Goal: Task Accomplishment & Management: Manage account settings

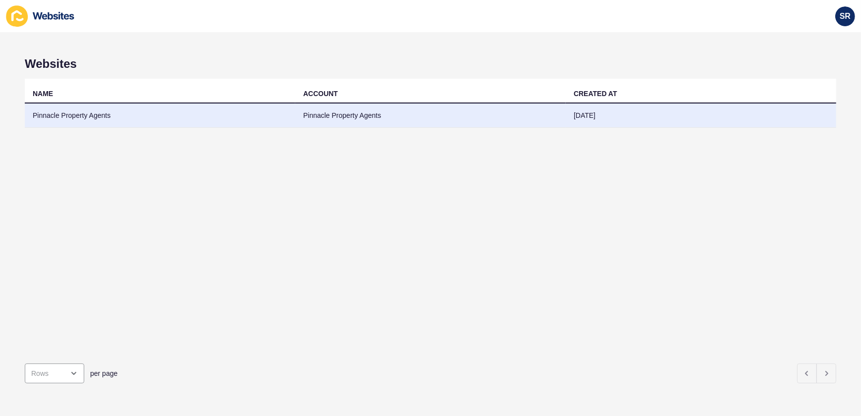
click at [90, 119] on td "Pinnacle Property Agents" at bounding box center [160, 115] width 270 height 24
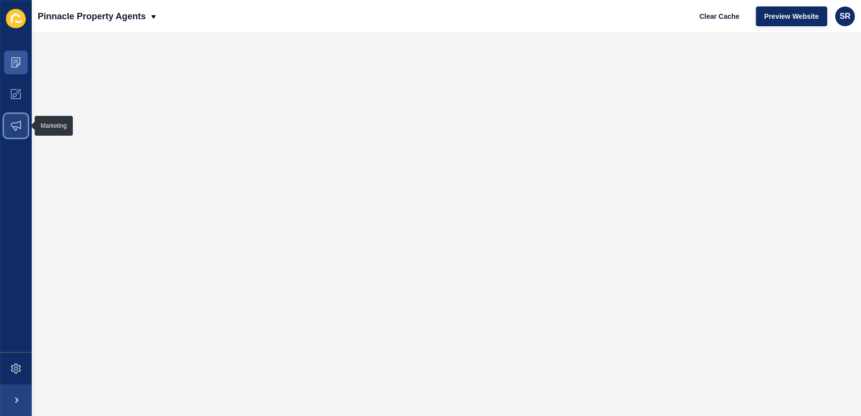
click at [12, 126] on icon at bounding box center [16, 126] width 10 height 10
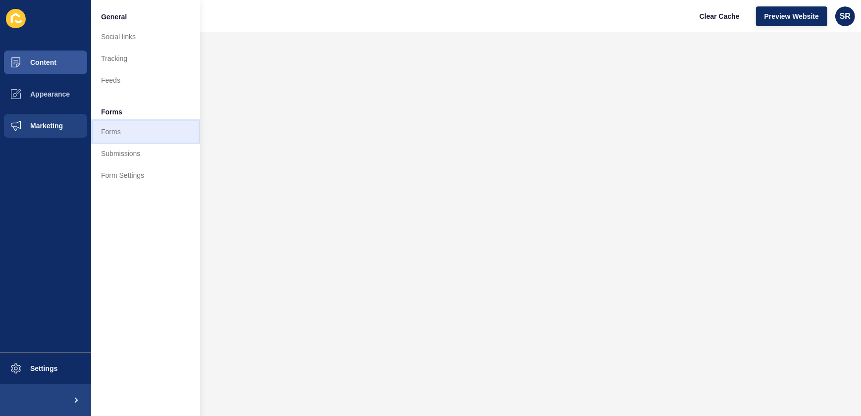
click at [123, 136] on link "Forms" at bounding box center [145, 132] width 109 height 22
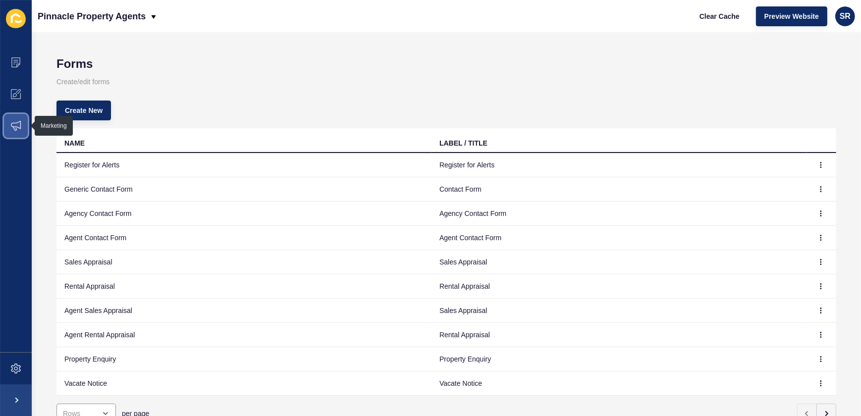
click at [14, 134] on span at bounding box center [16, 126] width 32 height 32
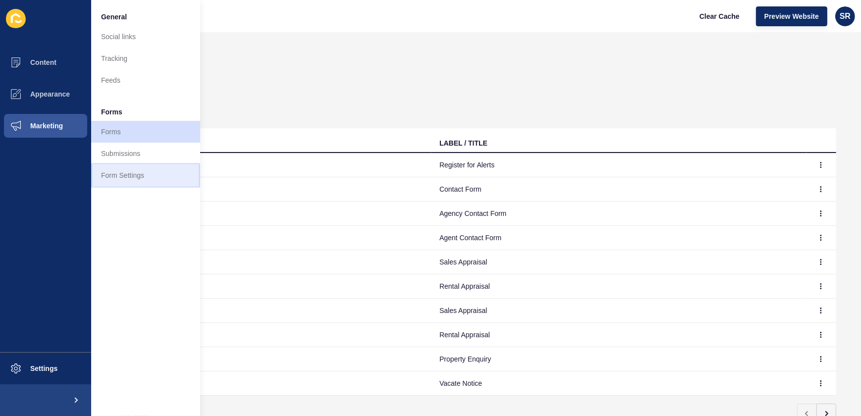
click at [118, 174] on link "Form Settings" at bounding box center [145, 175] width 109 height 22
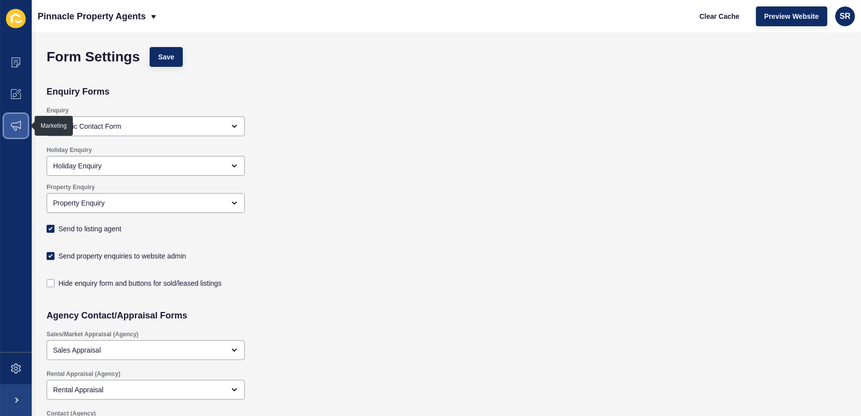
click at [16, 129] on icon at bounding box center [16, 126] width 10 height 10
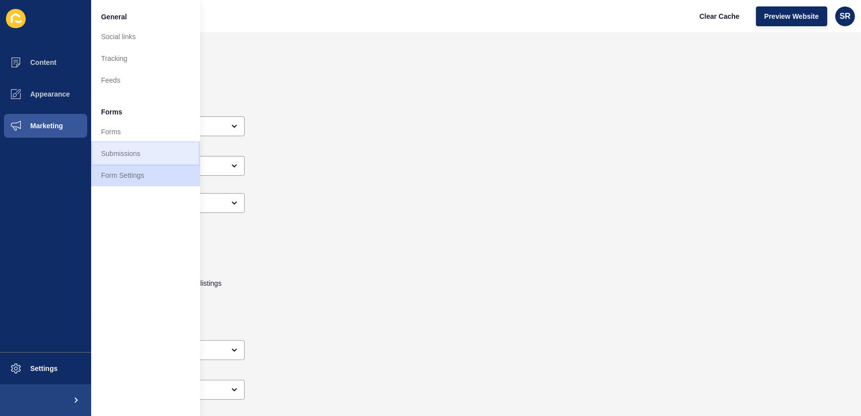
click at [126, 150] on link "Submissions" at bounding box center [145, 154] width 109 height 22
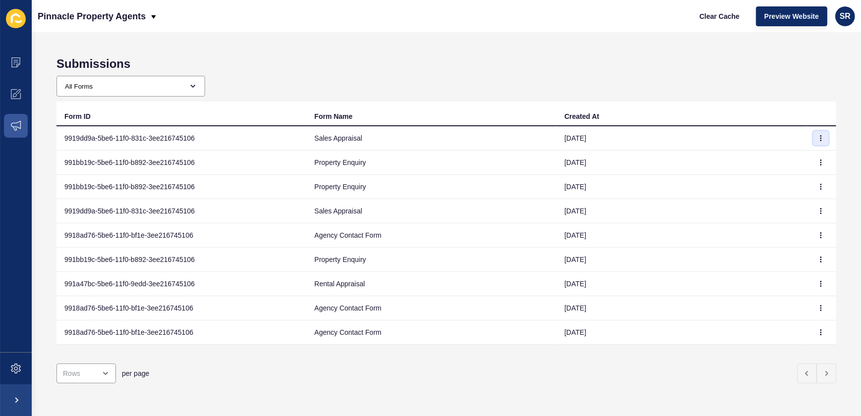
click at [817, 137] on icon "button" at bounding box center [820, 138] width 6 height 6
click at [772, 158] on link "View" at bounding box center [786, 158] width 69 height 22
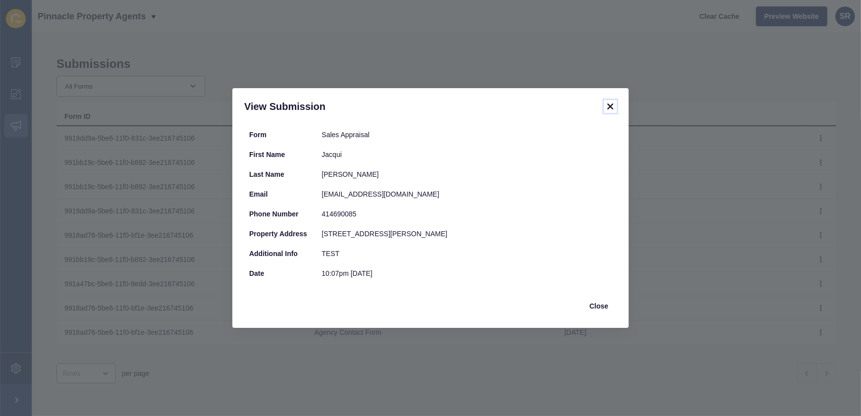
click at [612, 105] on icon at bounding box center [610, 107] width 12 height 12
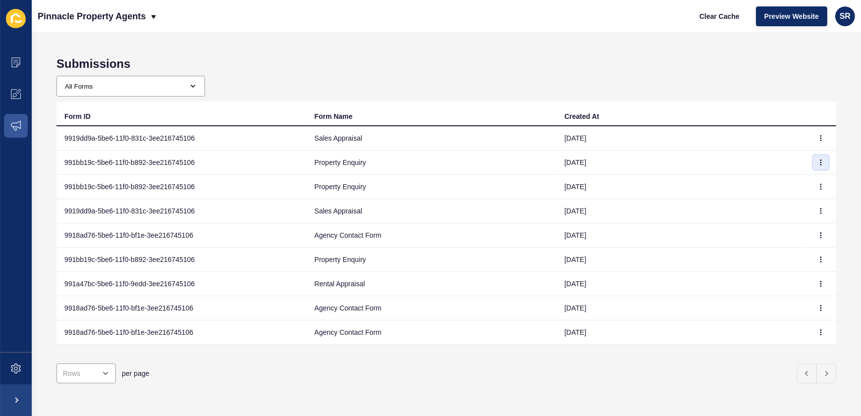
click at [814, 166] on button "button" at bounding box center [820, 162] width 15 height 14
click at [777, 181] on link "View" at bounding box center [786, 182] width 69 height 22
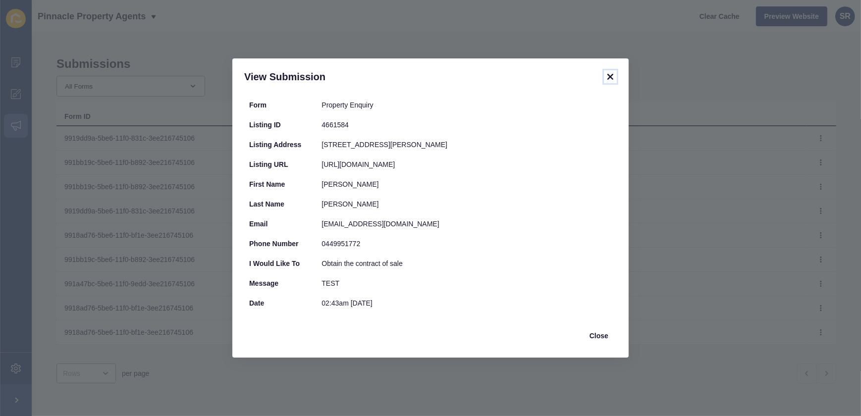
click at [611, 74] on icon at bounding box center [610, 77] width 6 height 6
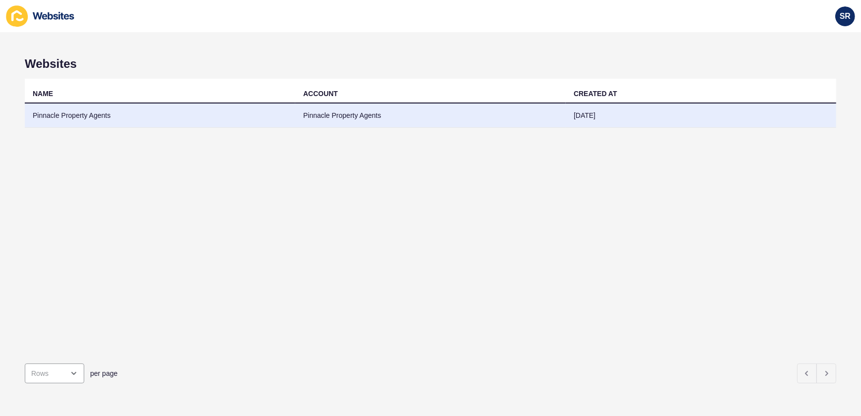
click at [80, 117] on td "Pinnacle Property Agents" at bounding box center [160, 115] width 270 height 24
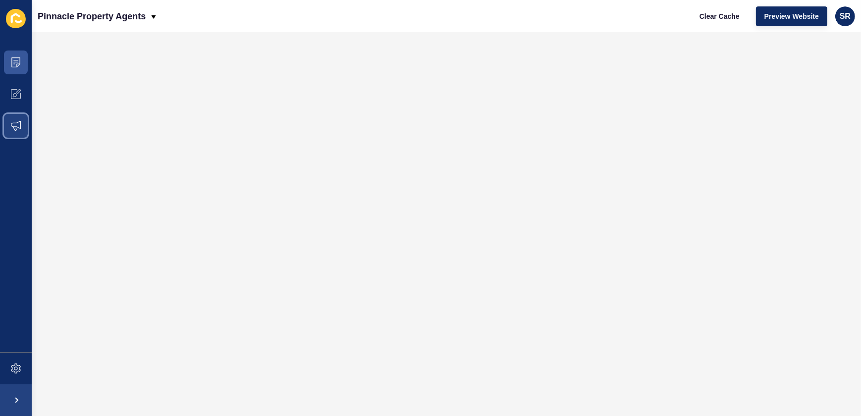
click at [21, 128] on span at bounding box center [16, 126] width 32 height 32
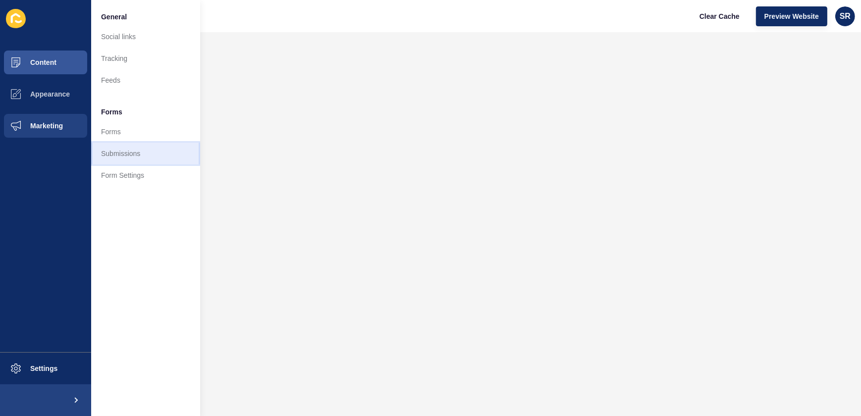
click at [110, 152] on link "Submissions" at bounding box center [145, 154] width 109 height 22
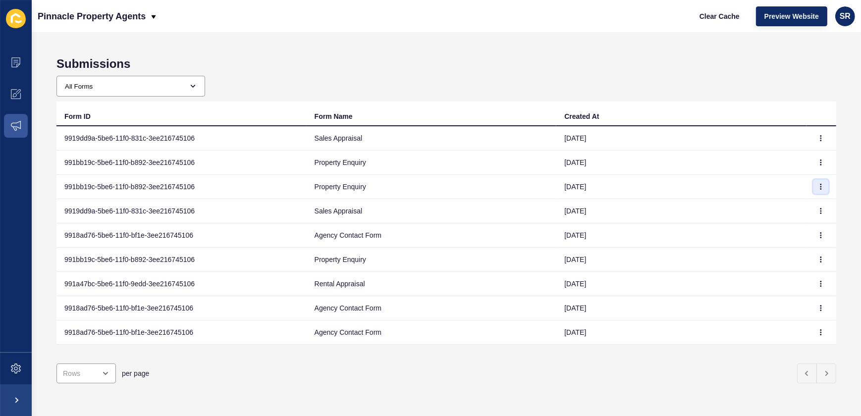
click at [814, 189] on button "button" at bounding box center [820, 187] width 15 height 14
click at [782, 205] on link "View" at bounding box center [786, 207] width 69 height 22
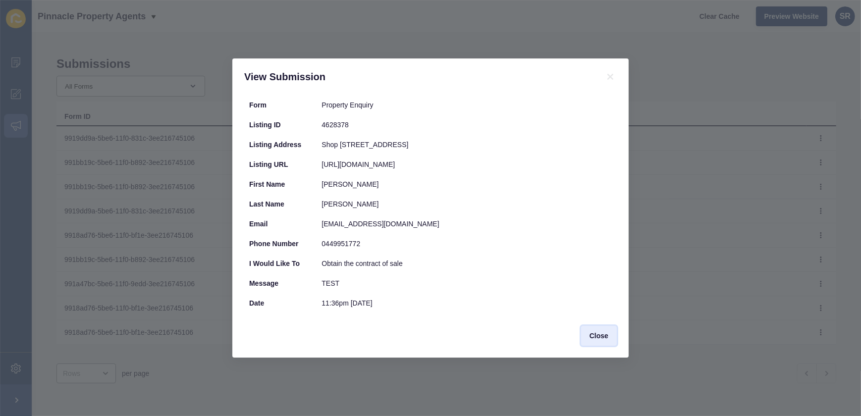
click at [604, 340] on span "Close" at bounding box center [598, 336] width 19 height 10
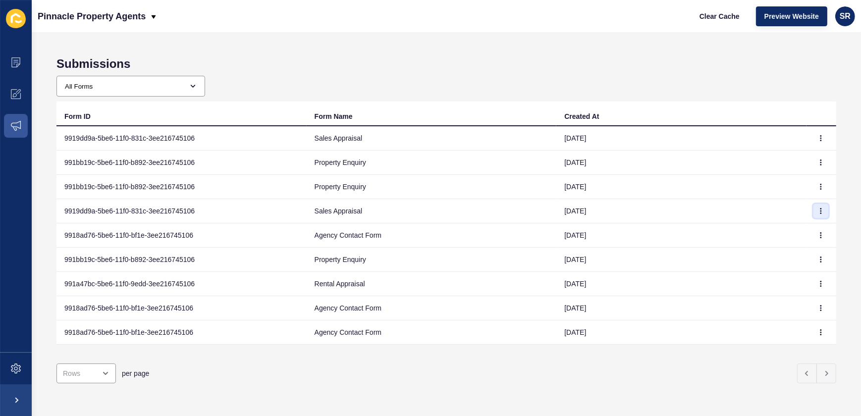
click at [817, 211] on button "button" at bounding box center [820, 211] width 15 height 14
click at [799, 227] on link "View" at bounding box center [786, 231] width 69 height 22
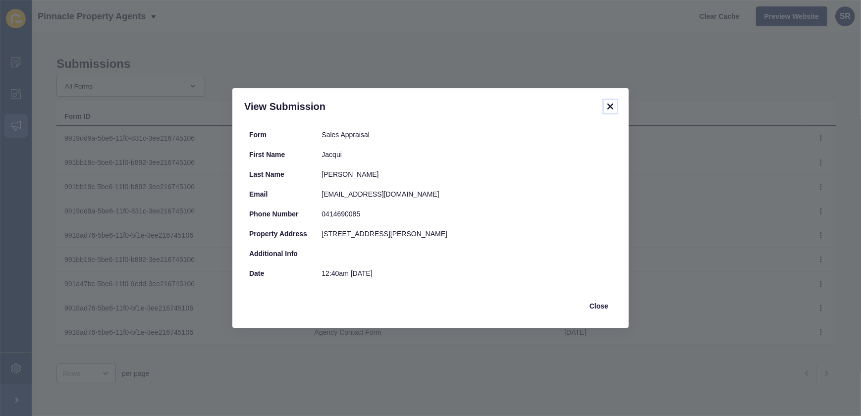
click at [606, 106] on icon at bounding box center [610, 107] width 12 height 12
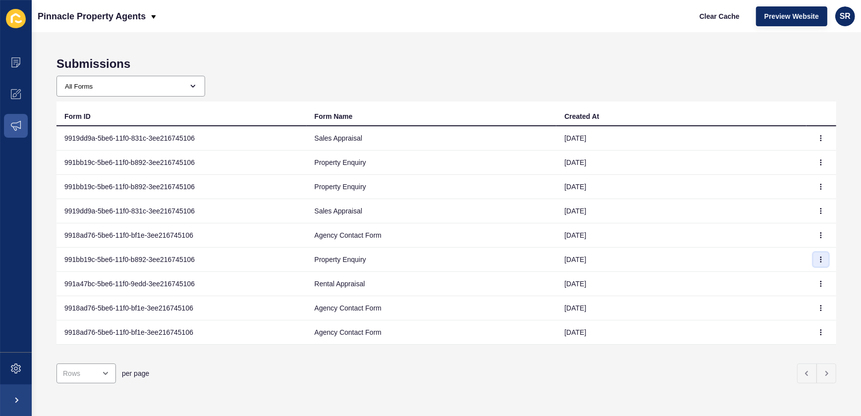
click at [817, 260] on icon "button" at bounding box center [820, 259] width 6 height 6
click at [799, 276] on link "View" at bounding box center [786, 279] width 69 height 22
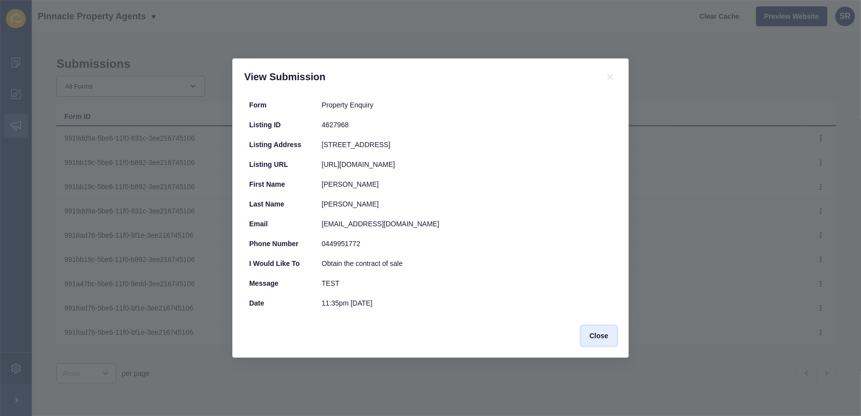
click at [609, 336] on button "Close" at bounding box center [599, 336] width 36 height 20
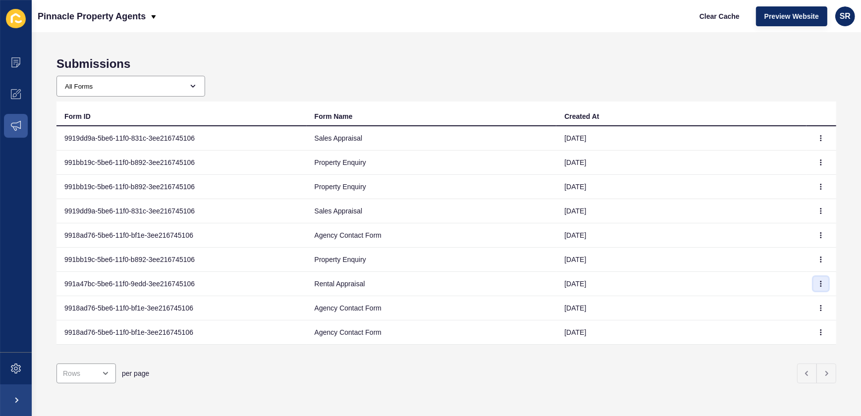
click at [817, 284] on icon "button" at bounding box center [820, 284] width 6 height 6
click at [791, 304] on link "View" at bounding box center [786, 303] width 69 height 22
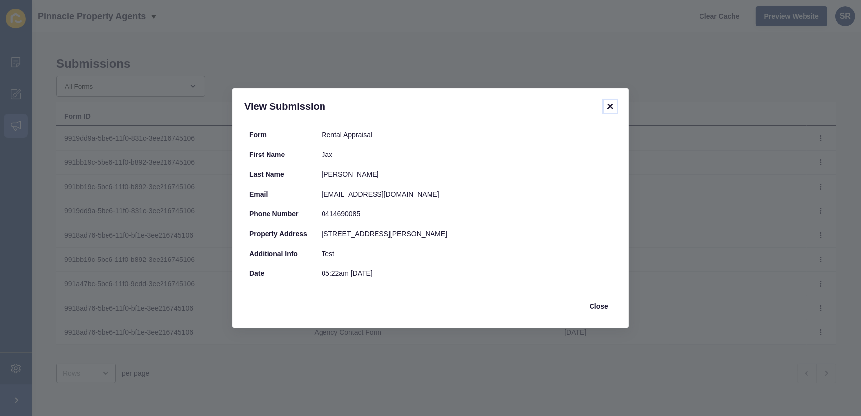
click at [609, 104] on icon at bounding box center [610, 107] width 12 height 12
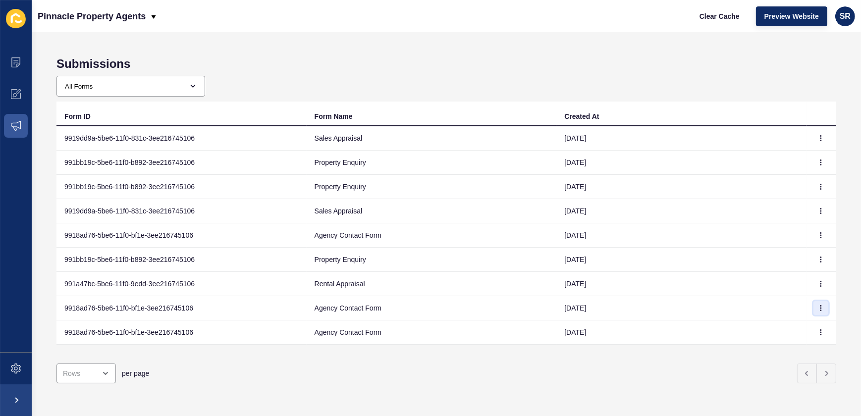
click at [817, 309] on icon "button" at bounding box center [820, 308] width 6 height 6
click at [764, 326] on link "View" at bounding box center [786, 327] width 69 height 22
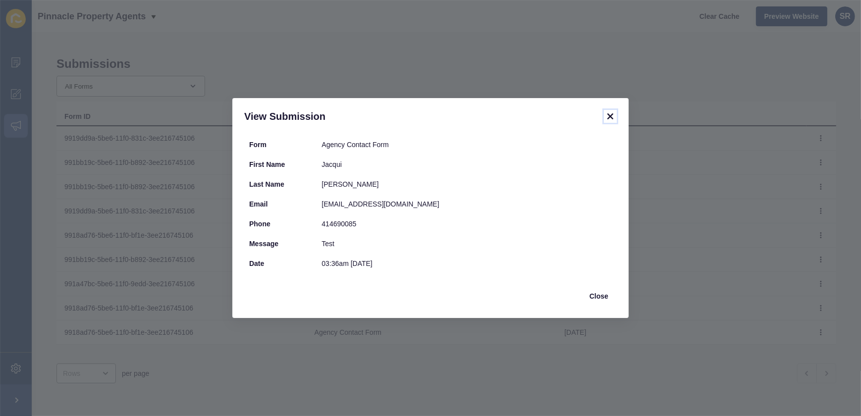
click at [612, 115] on icon at bounding box center [610, 116] width 12 height 12
